Goal: Task Accomplishment & Management: Manage account settings

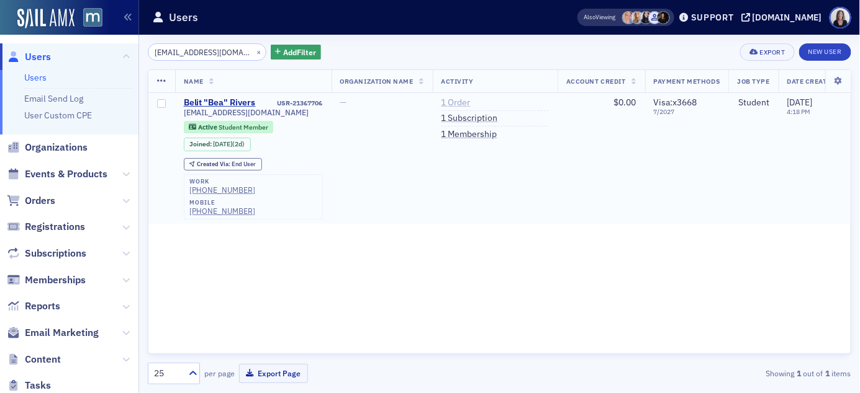
click at [463, 100] on link "1 Order" at bounding box center [455, 102] width 29 height 11
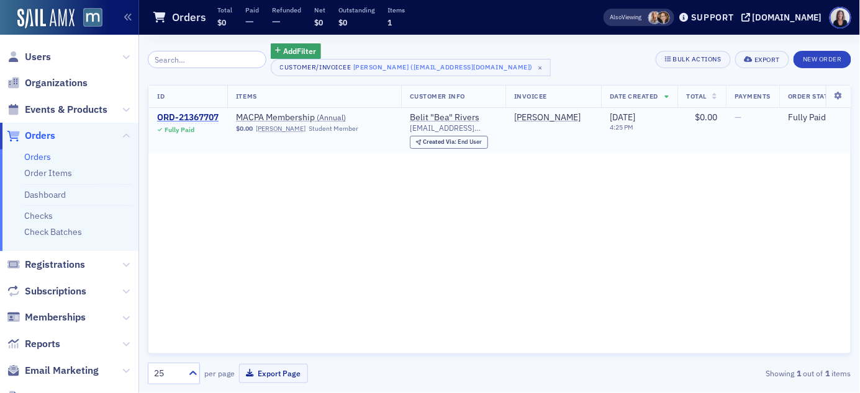
click at [213, 118] on div "ORD-21367707" at bounding box center [187, 117] width 61 height 11
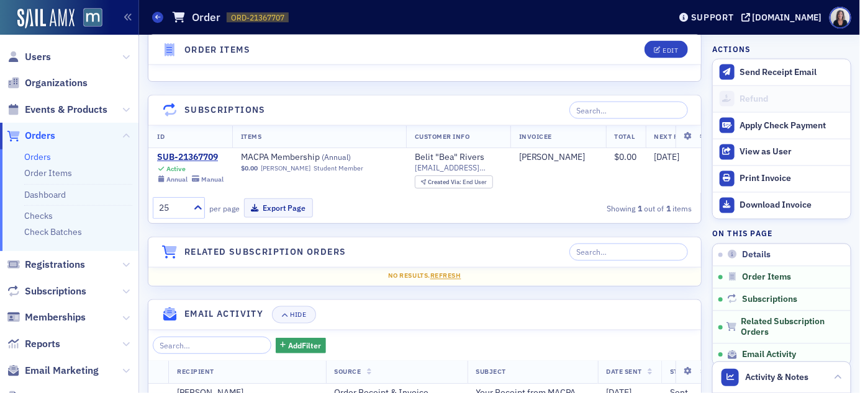
scroll to position [672, 0]
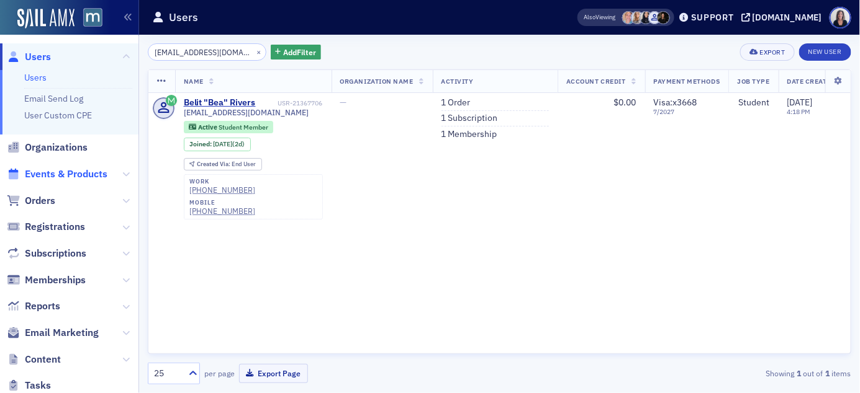
click at [58, 176] on span "Events & Products" at bounding box center [66, 175] width 83 height 14
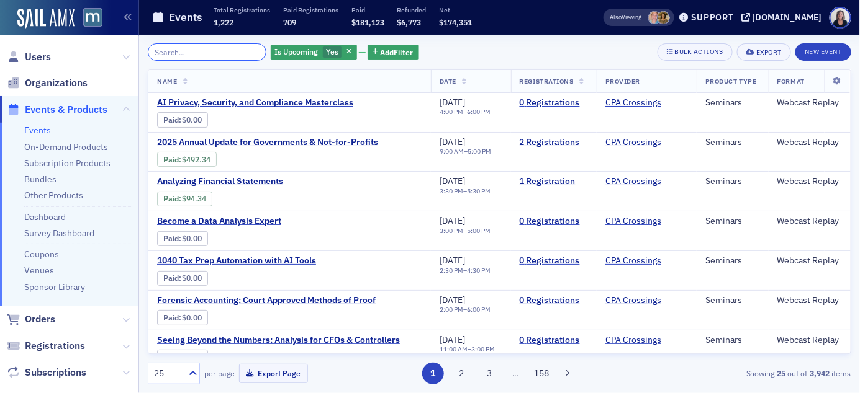
click at [166, 53] on input "search" at bounding box center [207, 51] width 119 height 17
paste input "bardwellmaxene@gmail.com"
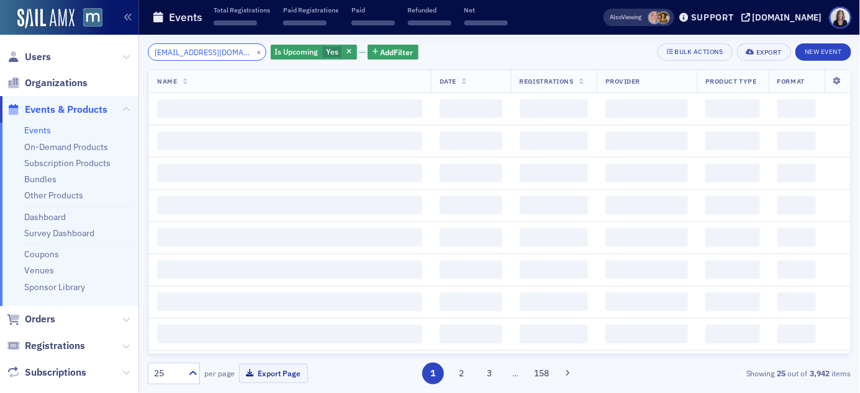
scroll to position [0, 12]
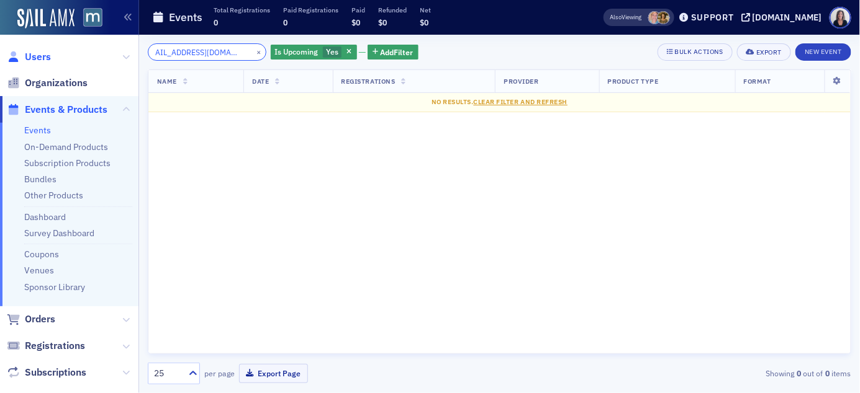
type input "bardwellmaxene@gmail.com"
click at [40, 56] on span "Users" at bounding box center [38, 57] width 26 height 14
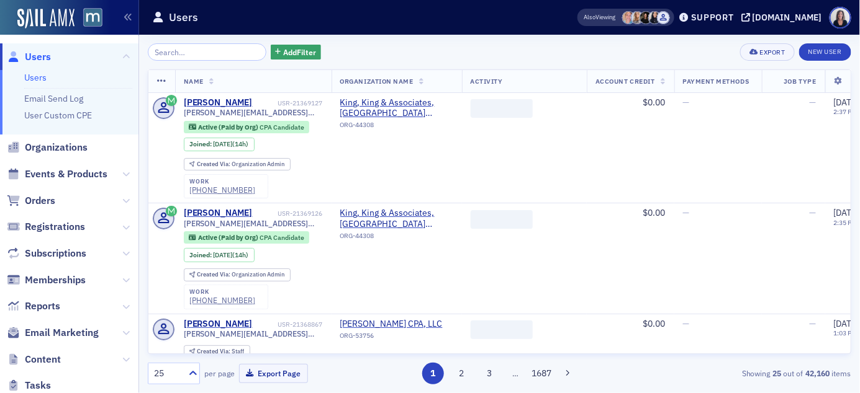
click at [171, 51] on input "search" at bounding box center [207, 51] width 119 height 17
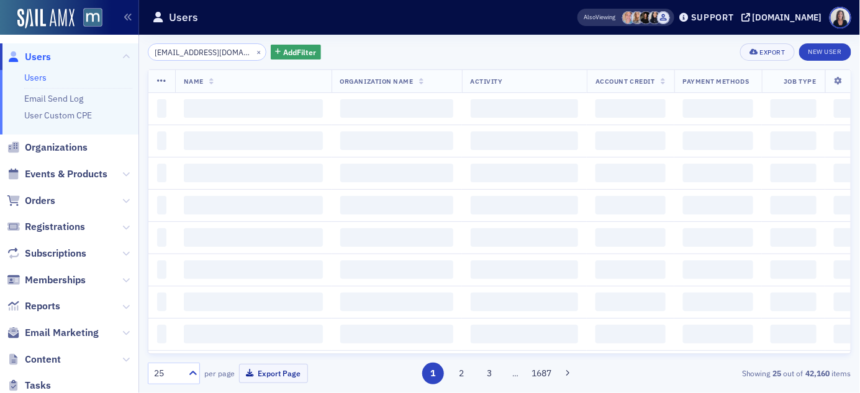
scroll to position [0, 12]
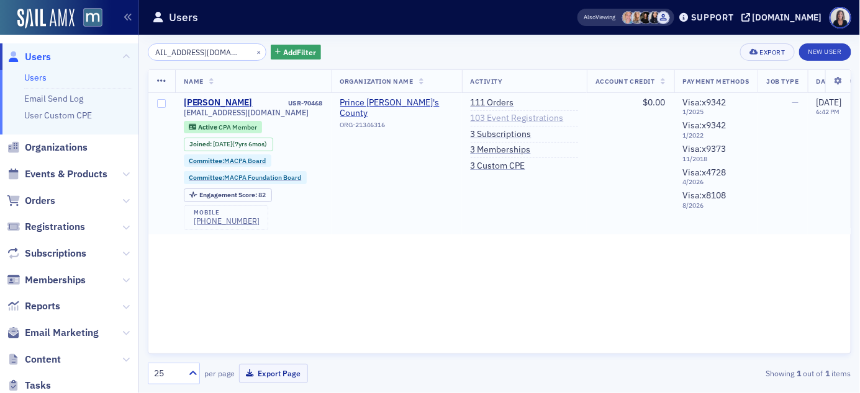
type input "bardwellmaxene@gmail.com"
click at [491, 117] on link "103 Event Registrations" at bounding box center [516, 118] width 93 height 11
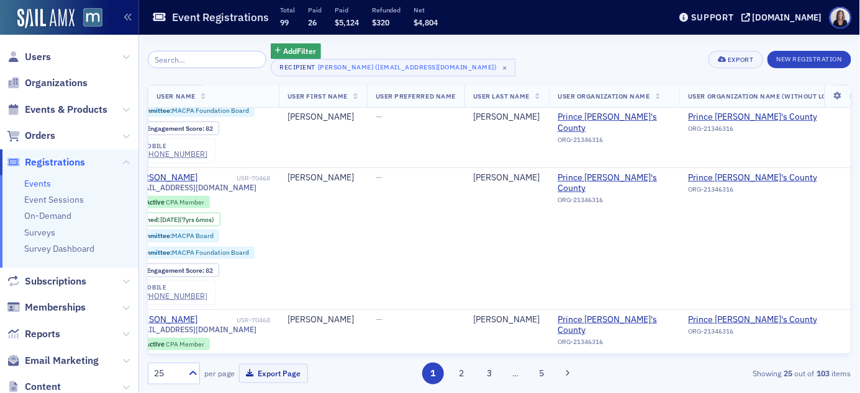
scroll to position [224, 0]
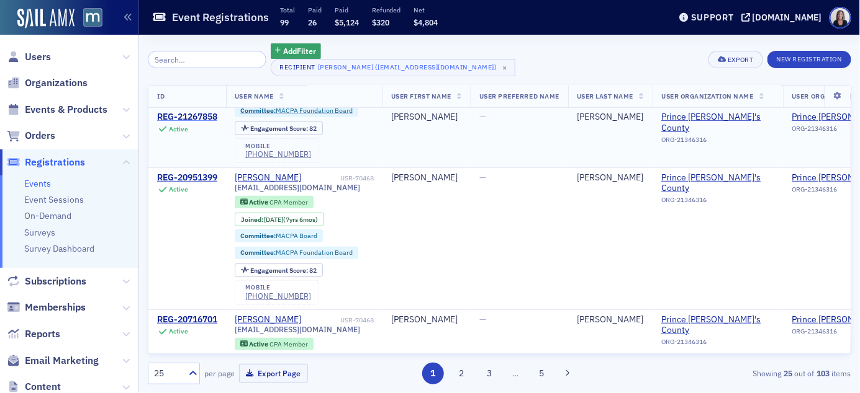
click at [206, 119] on div "REG-21267858" at bounding box center [187, 117] width 60 height 11
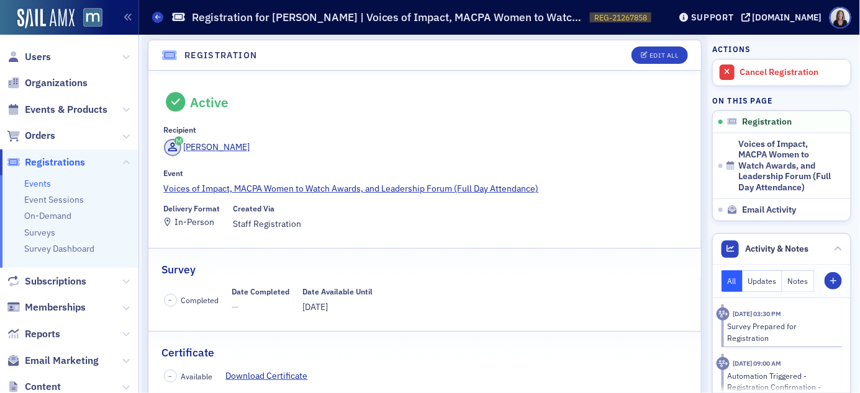
scroll to position [11, 0]
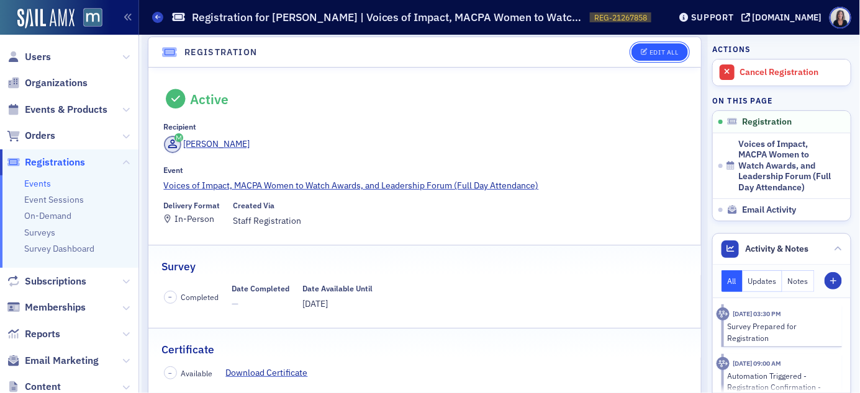
click at [660, 49] on div "Edit All" at bounding box center [663, 52] width 29 height 7
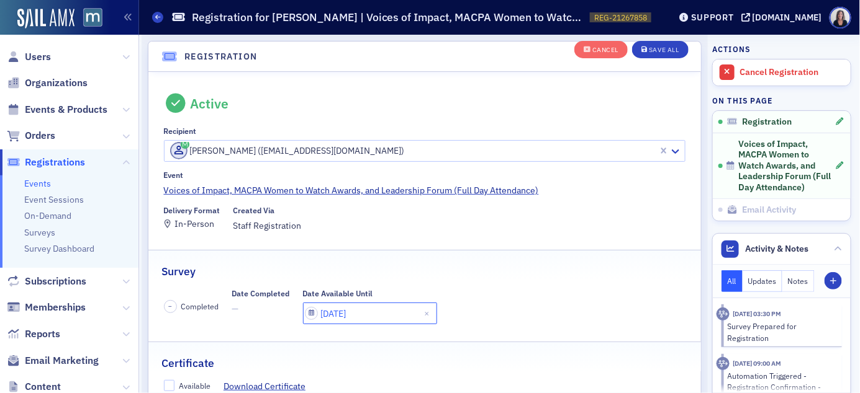
click at [386, 312] on input "10/07/2025" at bounding box center [370, 314] width 134 height 22
select select "9"
select select "2025"
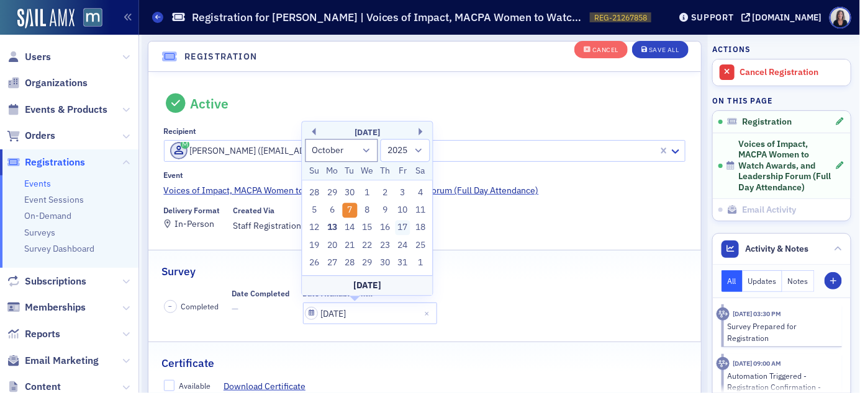
click at [402, 231] on div "17" at bounding box center [402, 228] width 15 height 15
type input "10/17/2025"
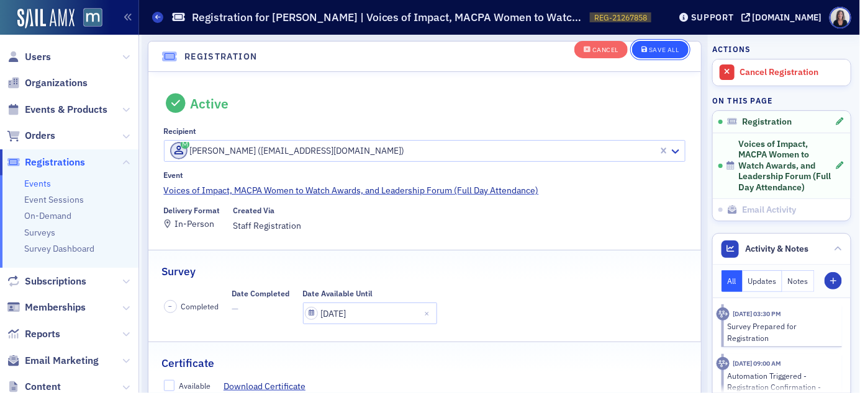
click at [668, 48] on div "Save All" at bounding box center [664, 50] width 30 height 7
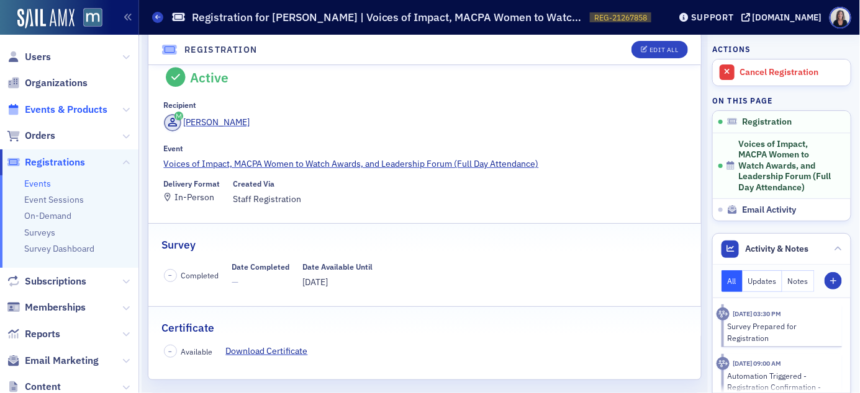
click at [66, 110] on span "Events & Products" at bounding box center [66, 110] width 83 height 14
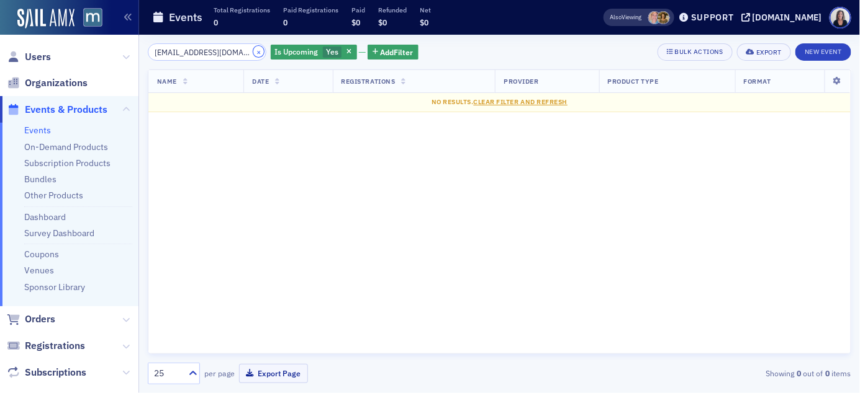
click at [253, 50] on button "×" at bounding box center [258, 51] width 11 height 11
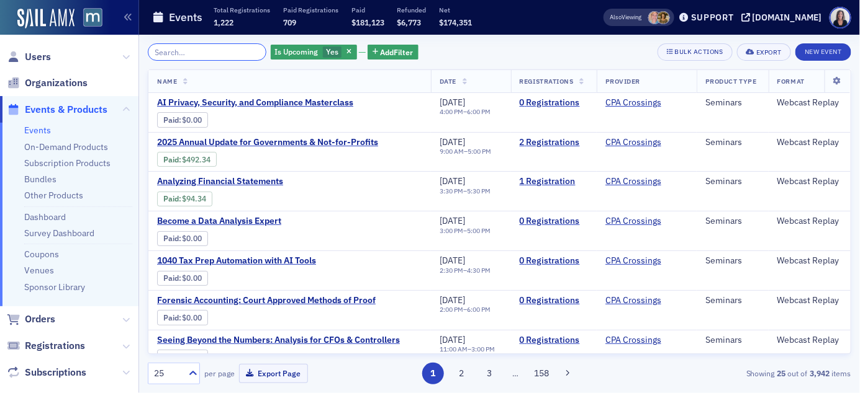
click at [242, 49] on input "search" at bounding box center [207, 51] width 119 height 17
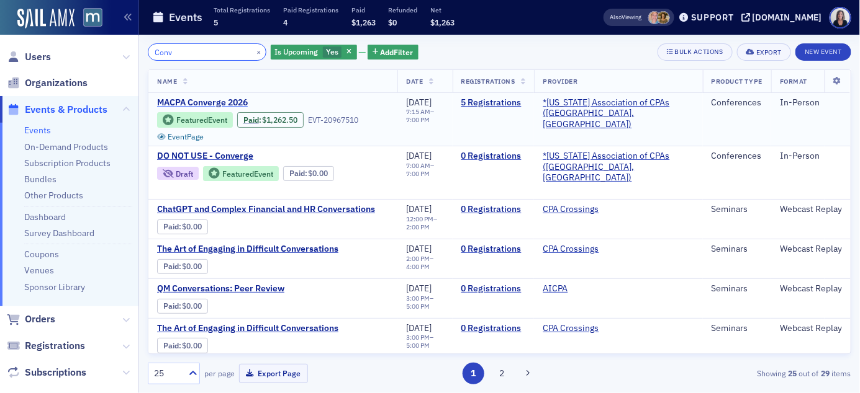
type input "Conv"
click at [230, 101] on span "MACPA Converge 2026" at bounding box center [261, 102] width 209 height 11
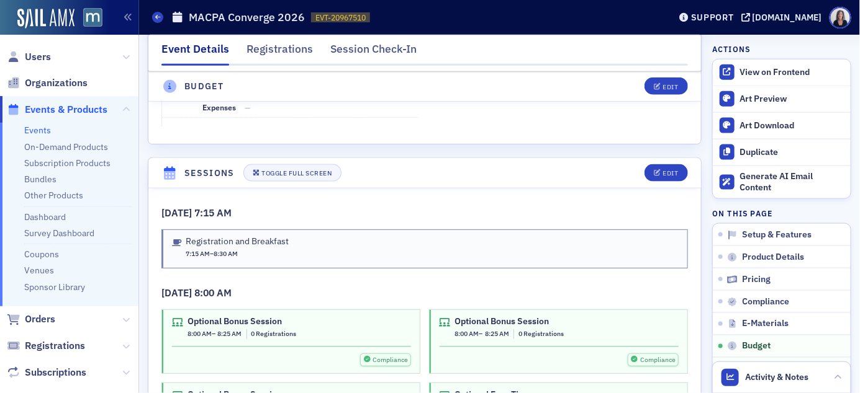
scroll to position [2049, 0]
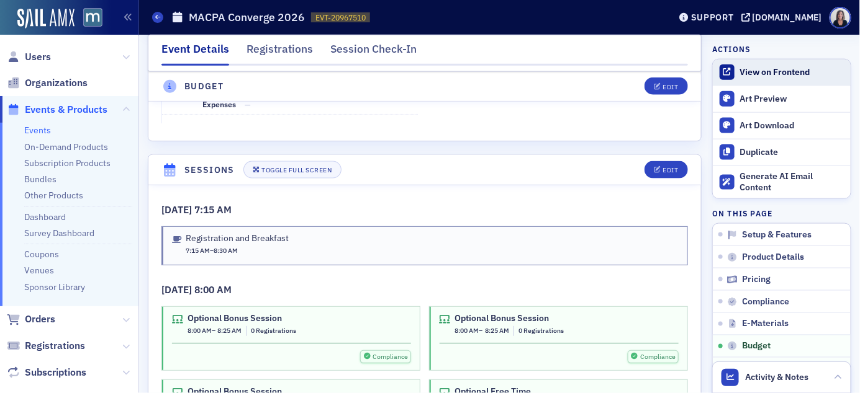
click at [747, 74] on div "View on Frontend" at bounding box center [792, 72] width 104 height 11
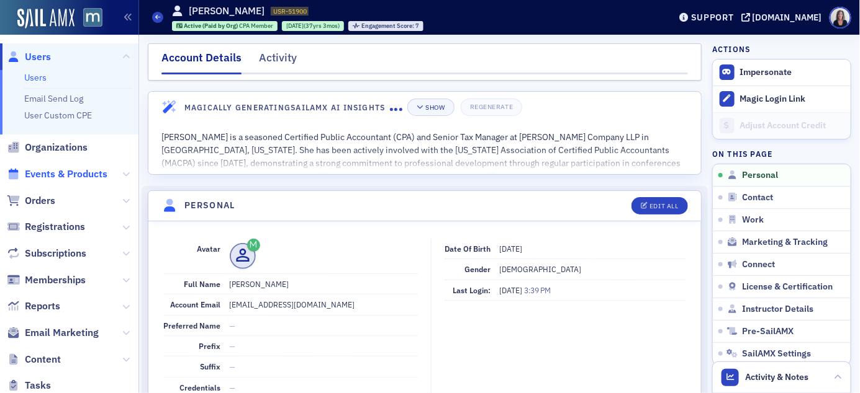
click at [94, 173] on span "Events & Products" at bounding box center [66, 175] width 83 height 14
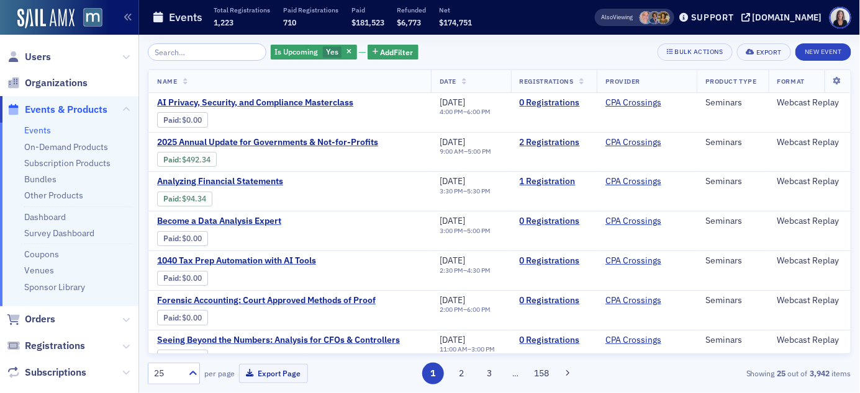
click at [184, 52] on input "search" at bounding box center [207, 51] width 119 height 17
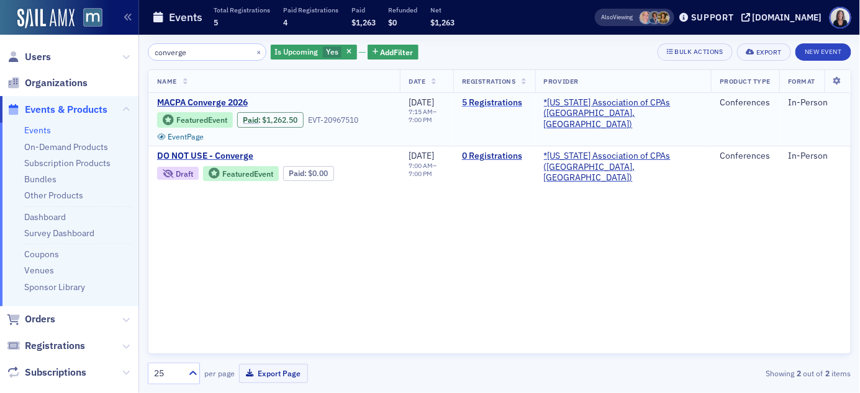
type input "converge"
click at [505, 101] on link "5 Registrations" at bounding box center [494, 102] width 65 height 11
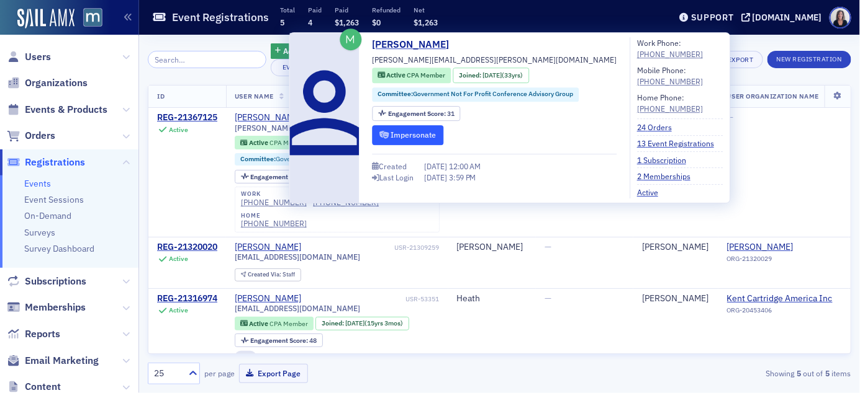
click at [429, 132] on button "Impersonate" at bounding box center [407, 134] width 71 height 19
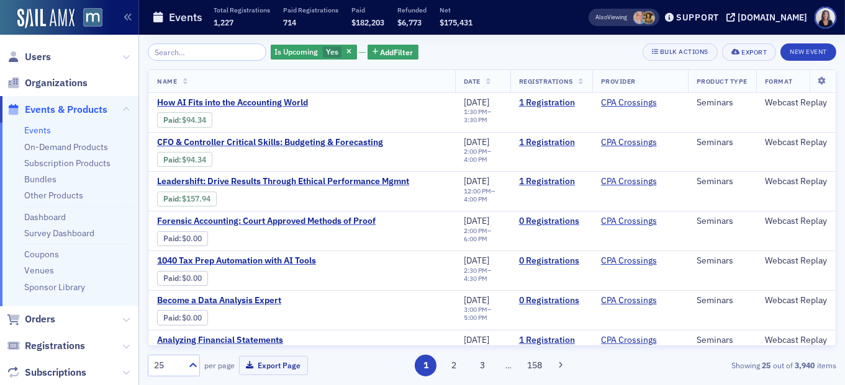
click at [91, 110] on span "Events & Products" at bounding box center [66, 110] width 83 height 14
